Goal: Share content: Share content

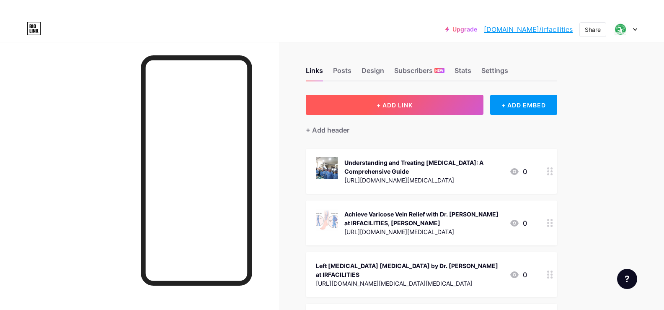
click at [380, 103] on span "+ ADD LINK" at bounding box center [395, 104] width 36 height 7
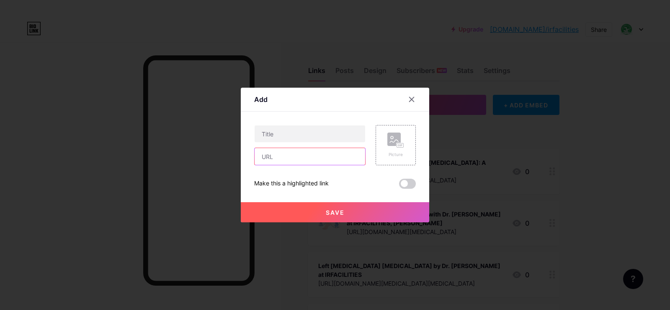
click at [288, 160] on input "text" at bounding box center [310, 156] width 111 height 17
paste input "[URL][DOMAIN_NAME][MEDICAL_DATA]"
type input "[URL][DOMAIN_NAME][MEDICAL_DATA]"
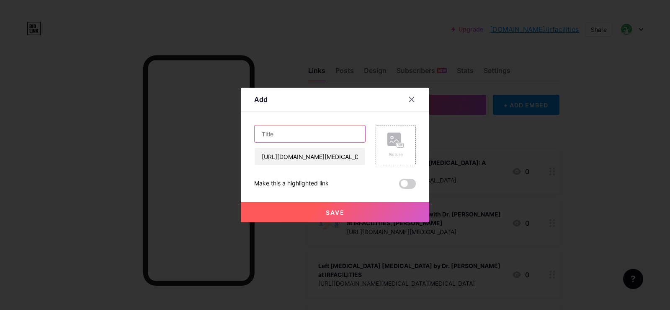
click at [296, 130] on input "text" at bounding box center [310, 133] width 111 height 17
paste input "Stop Hiding Your Legs: Find Relief with India’s [MEDICAL_DATA] Expert, Dr. [PER…"
type input "Stop Hiding Your Legs: Find Relief with India’s [MEDICAL_DATA] Expert, Dr. [PER…"
click at [328, 208] on button "Save" at bounding box center [335, 212] width 189 height 20
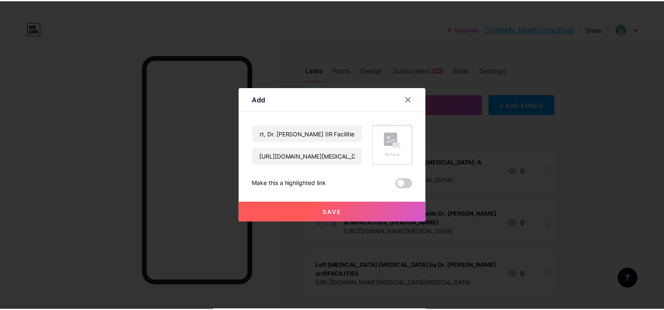
scroll to position [0, 0]
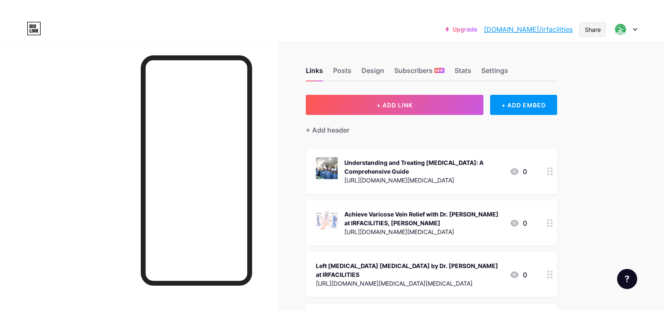
click at [594, 31] on div "Share" at bounding box center [593, 29] width 16 height 9
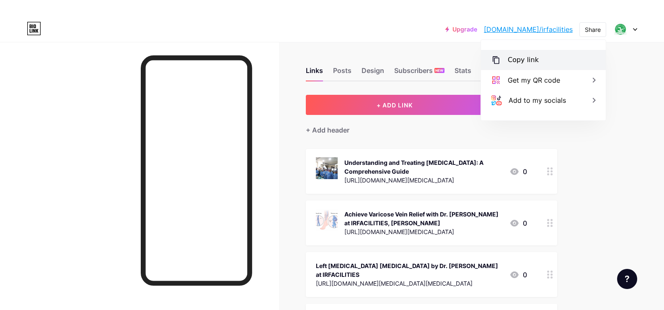
click at [526, 60] on div "Copy link" at bounding box center [523, 60] width 31 height 10
